Goal: Task Accomplishment & Management: Use online tool/utility

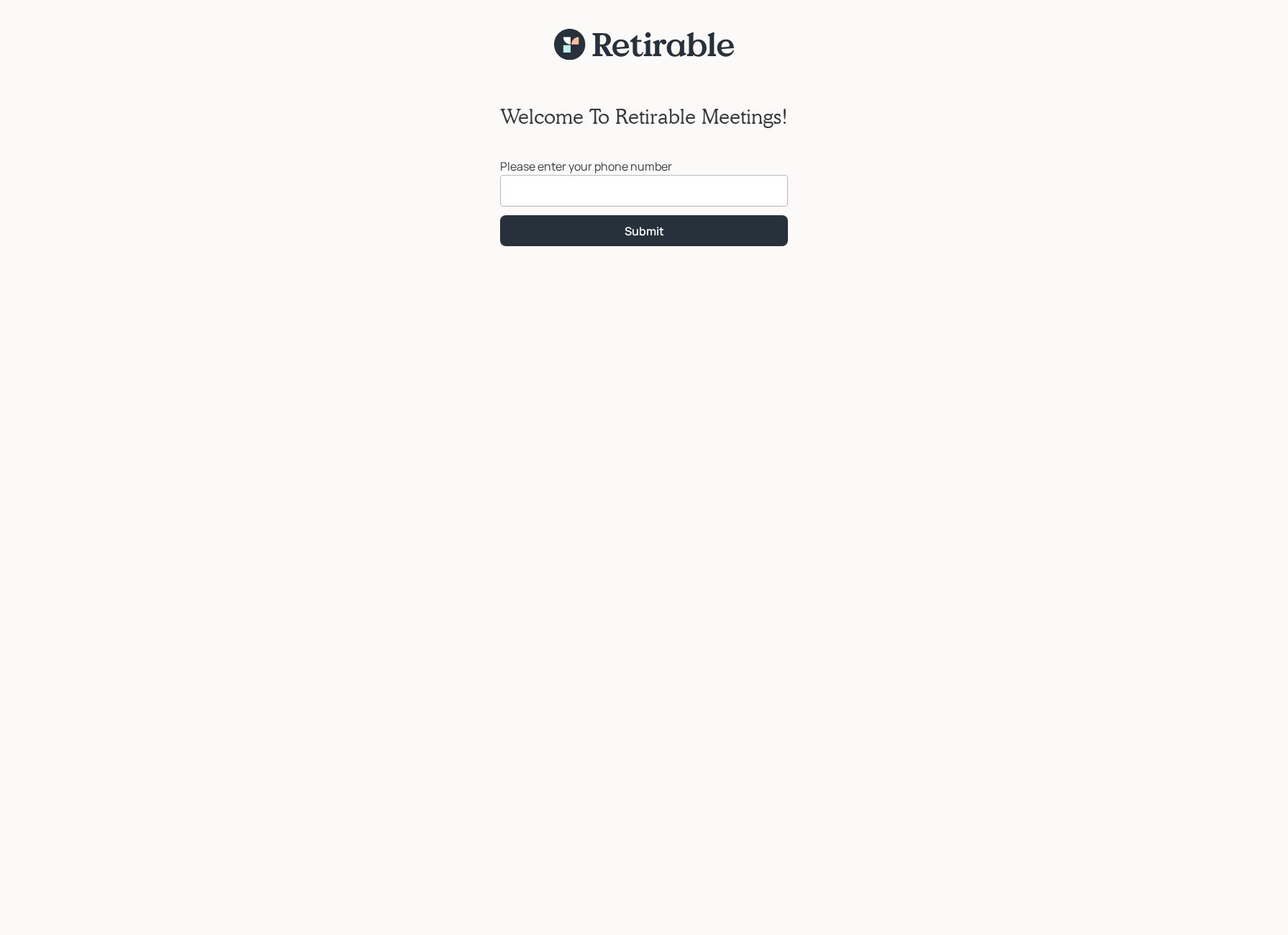
click at [570, 195] on input at bounding box center [644, 190] width 288 height 31
type input "[PHONE_NUMBER]"
click at [648, 234] on div "Submit" at bounding box center [644, 231] width 39 height 16
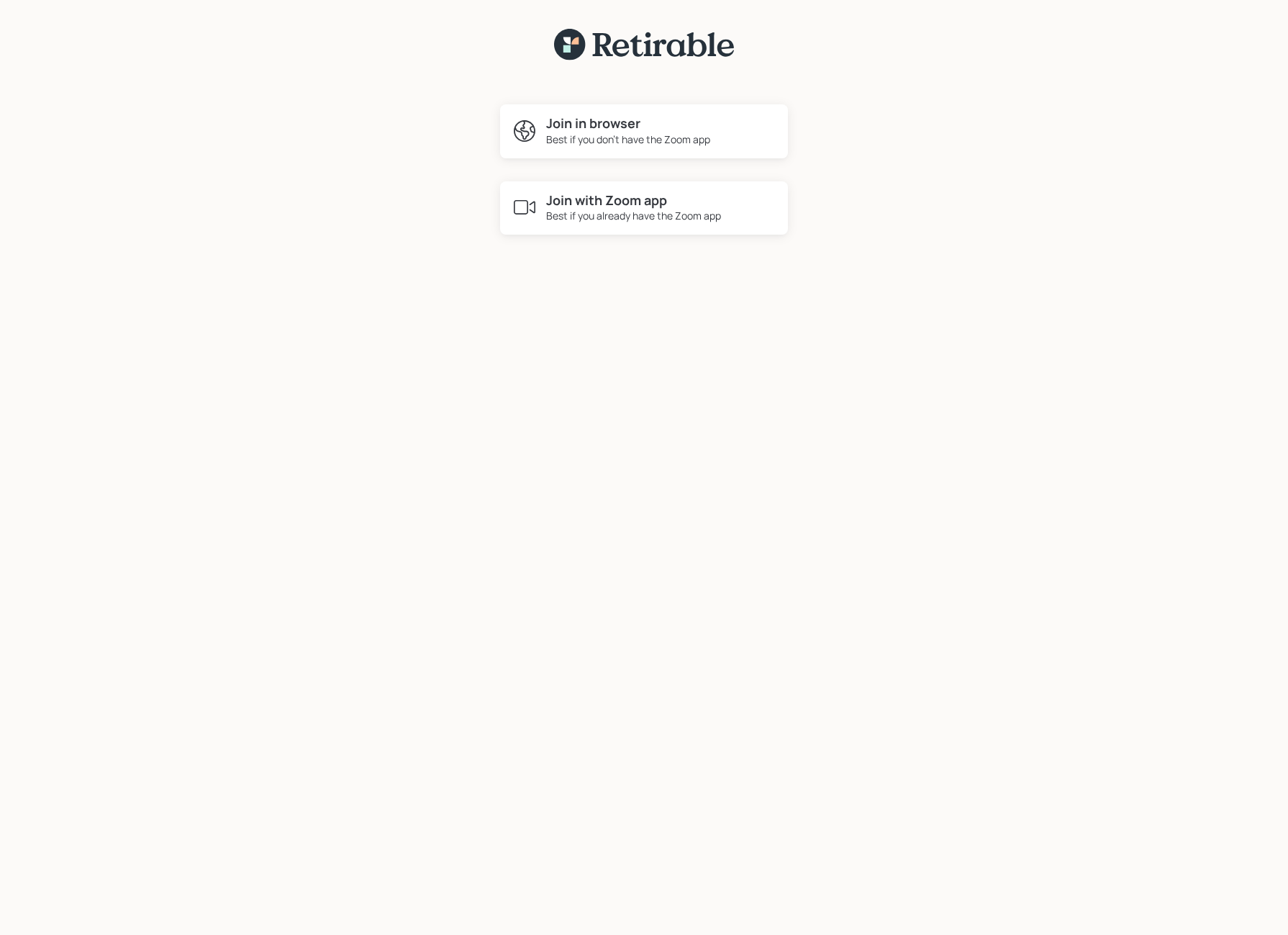
click at [628, 217] on div "Best if you already have the Zoom app" at bounding box center [634, 216] width 175 height 15
